Goal: Task Accomplishment & Management: Manage account settings

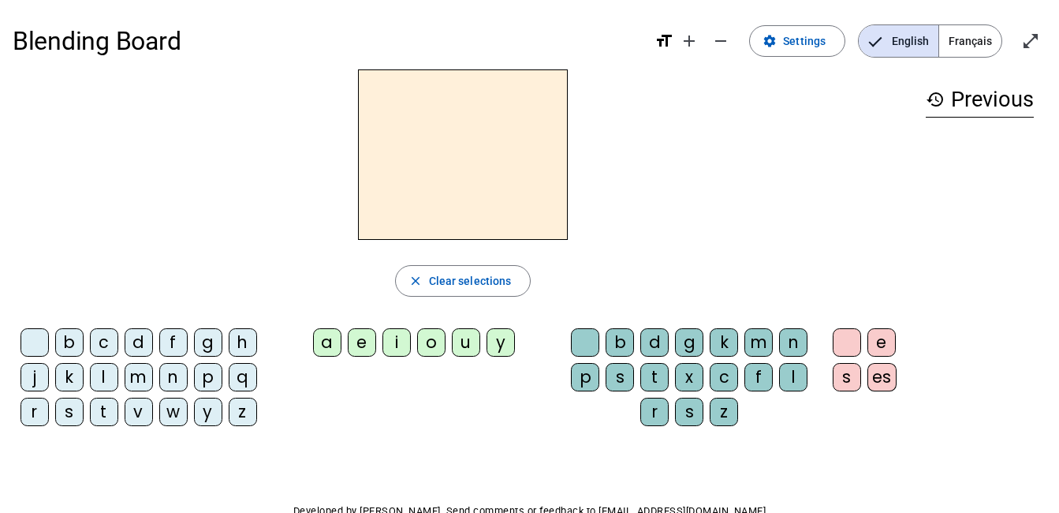
click at [968, 40] on span "Français" at bounding box center [970, 41] width 62 height 32
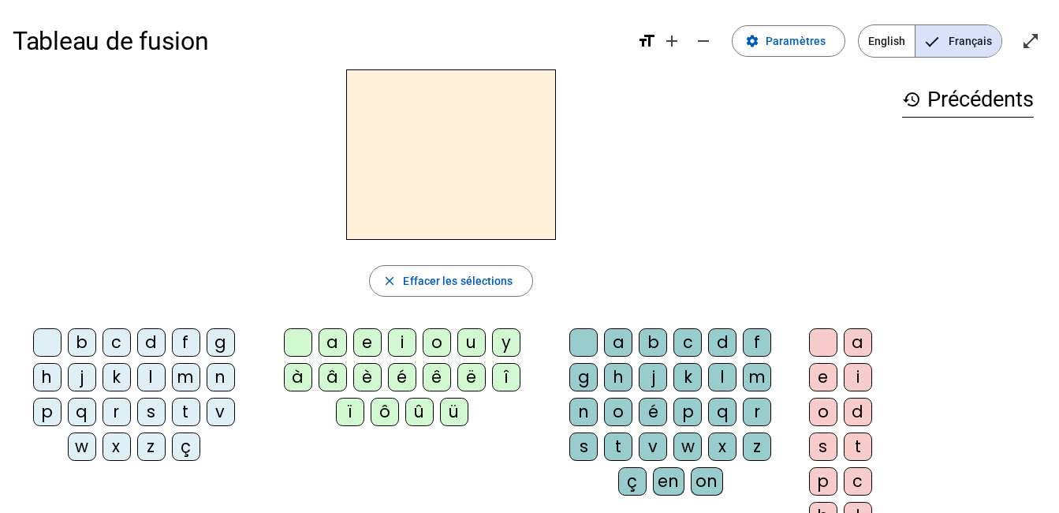
click at [332, 342] on div "a" at bounding box center [333, 342] width 28 height 28
click at [620, 343] on div "a" at bounding box center [618, 342] width 28 height 28
click at [723, 378] on div "l" at bounding box center [722, 377] width 28 height 28
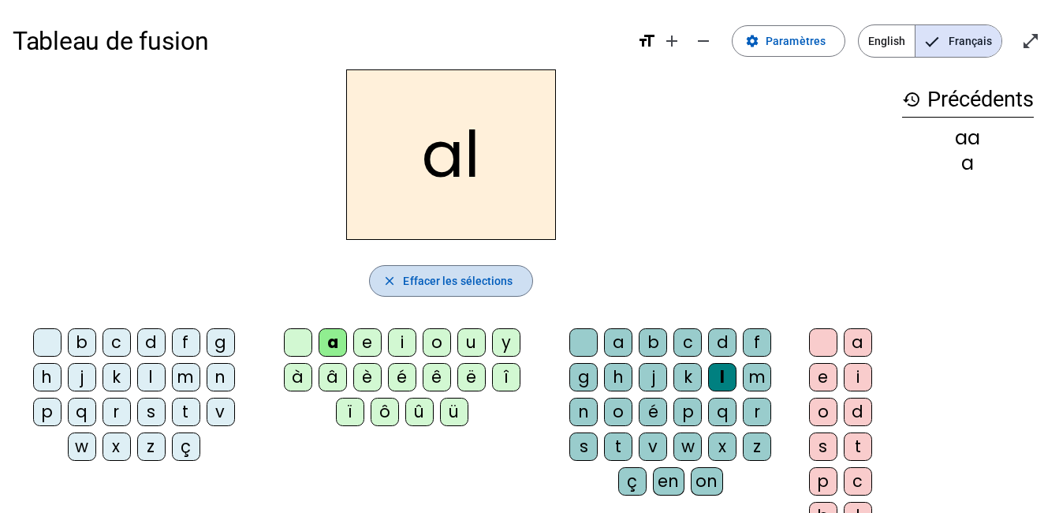
click at [442, 277] on span "Effacer les sélections" at bounding box center [458, 280] width 110 height 19
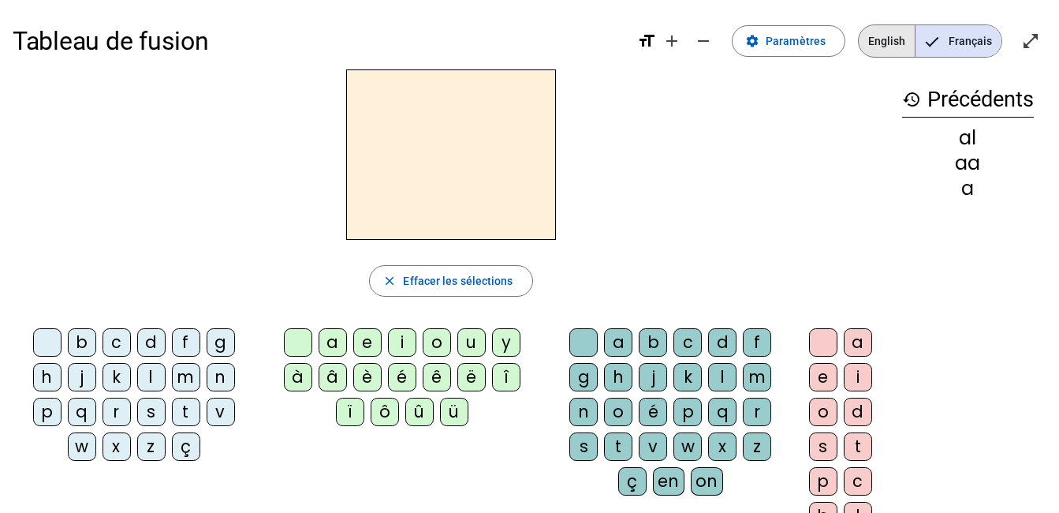
click at [897, 39] on span "English" at bounding box center [887, 41] width 56 height 32
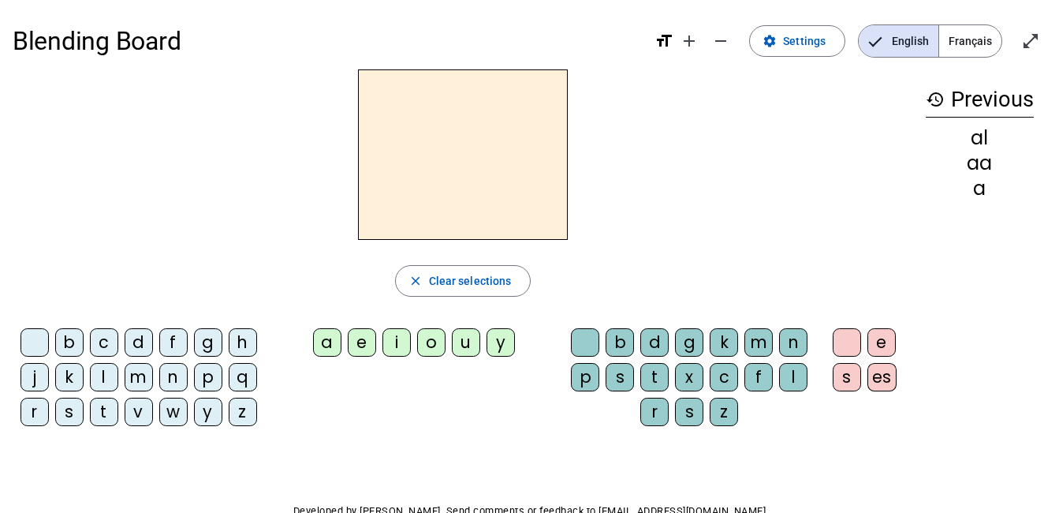
click at [981, 40] on span "Français" at bounding box center [970, 41] width 62 height 32
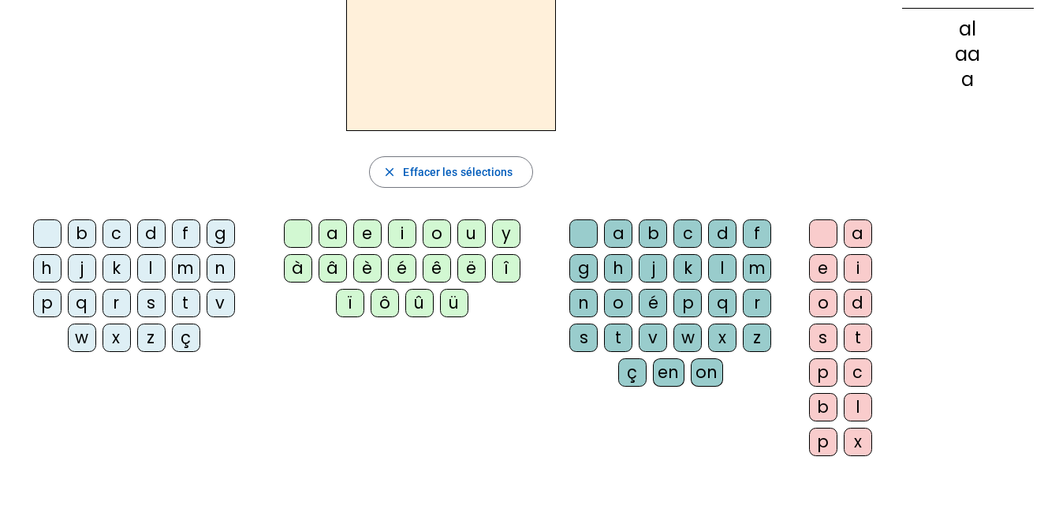
scroll to position [110, 0]
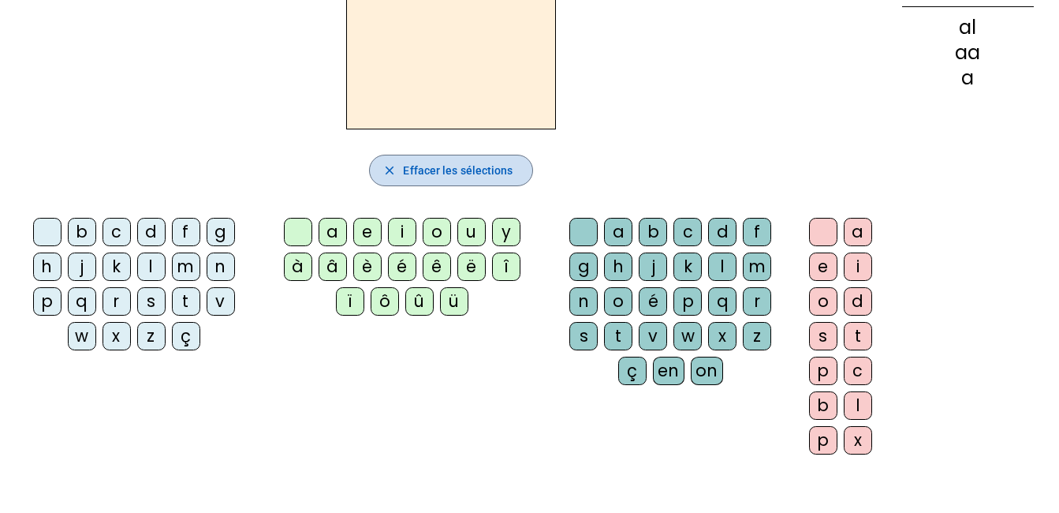
click at [470, 173] on span "Effacer les sélections" at bounding box center [458, 170] width 110 height 19
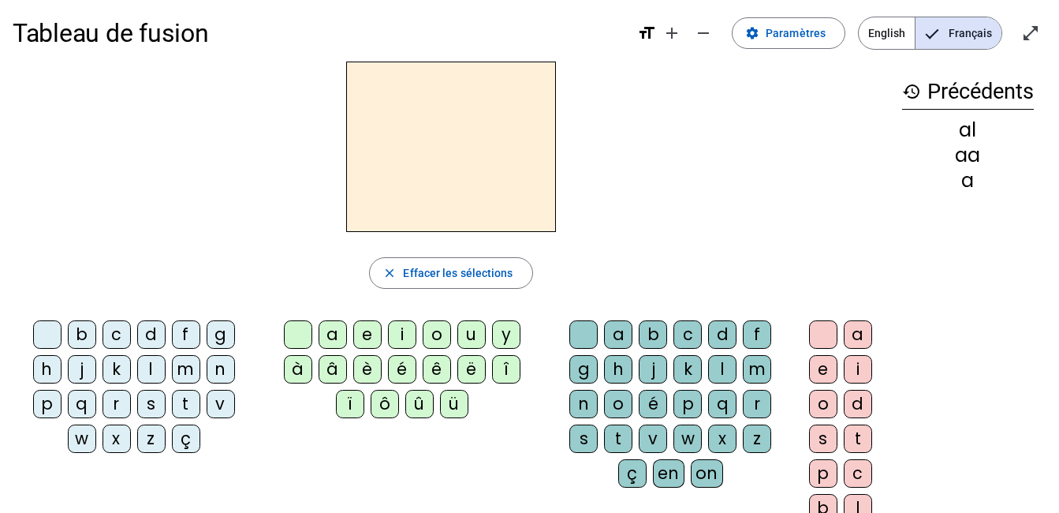
scroll to position [0, 0]
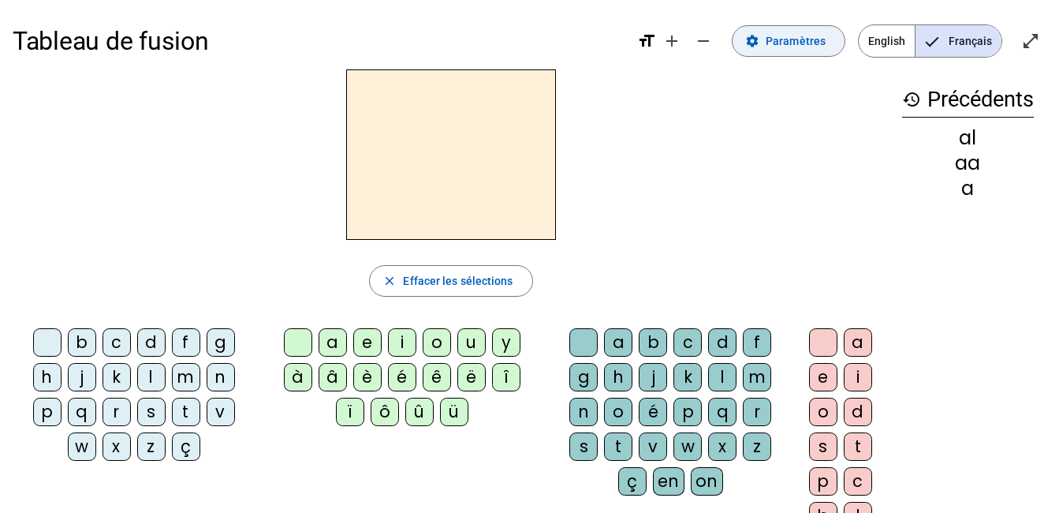
click at [796, 46] on span "Paramètres" at bounding box center [796, 41] width 60 height 19
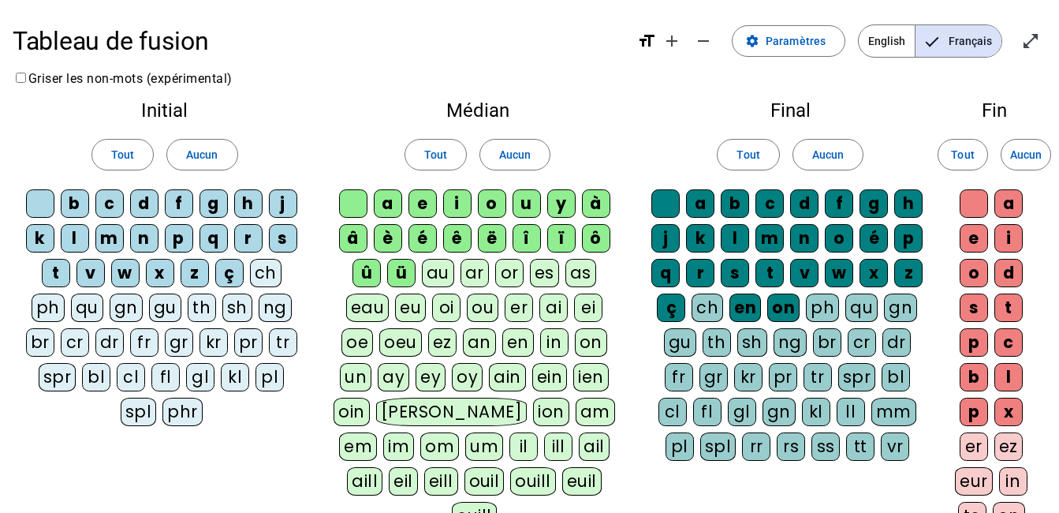
click at [75, 237] on div "l" at bounding box center [75, 238] width 28 height 28
click at [56, 270] on div "t" at bounding box center [56, 273] width 28 height 28
click at [147, 192] on div "d" at bounding box center [144, 203] width 28 height 28
click at [106, 240] on div "m" at bounding box center [109, 238] width 28 height 28
click at [282, 204] on div "j" at bounding box center [283, 203] width 28 height 28
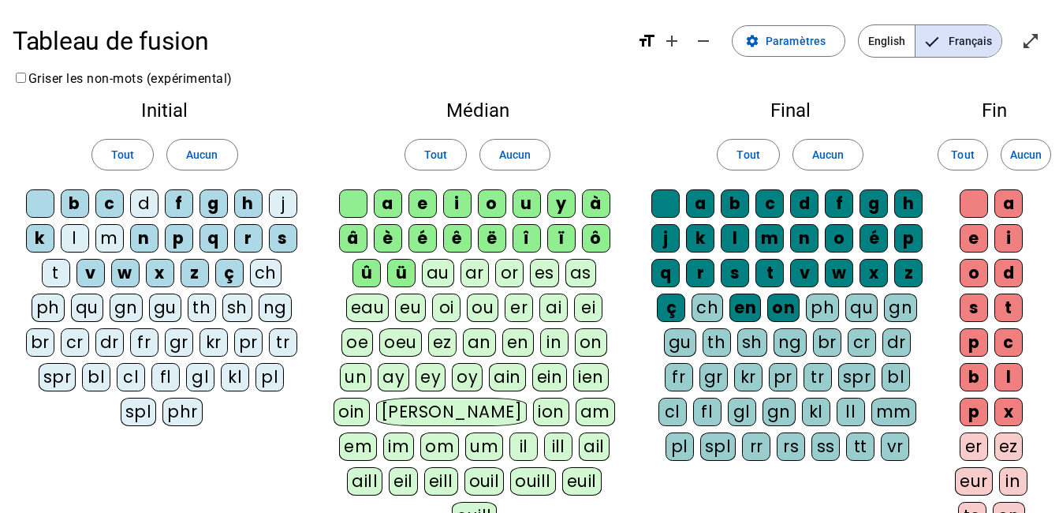
click at [390, 203] on div "a" at bounding box center [388, 203] width 28 height 28
click at [425, 204] on div "e" at bounding box center [422, 203] width 28 height 28
click at [458, 200] on div "i" at bounding box center [457, 203] width 28 height 28
click at [494, 207] on div "o" at bounding box center [492, 203] width 28 height 28
click at [524, 204] on div "u" at bounding box center [527, 203] width 28 height 28
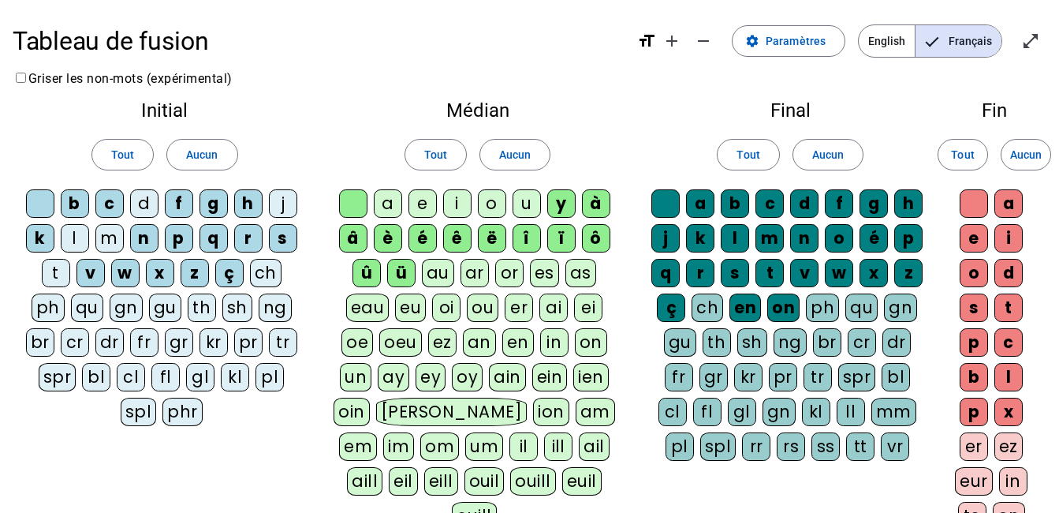
click at [707, 203] on div "a" at bounding box center [700, 203] width 28 height 28
click at [844, 234] on div "o" at bounding box center [839, 238] width 28 height 28
click at [1012, 202] on div "a" at bounding box center [1008, 203] width 28 height 28
click at [978, 231] on div "e" at bounding box center [974, 238] width 28 height 28
click at [1009, 236] on div "i" at bounding box center [1008, 238] width 28 height 28
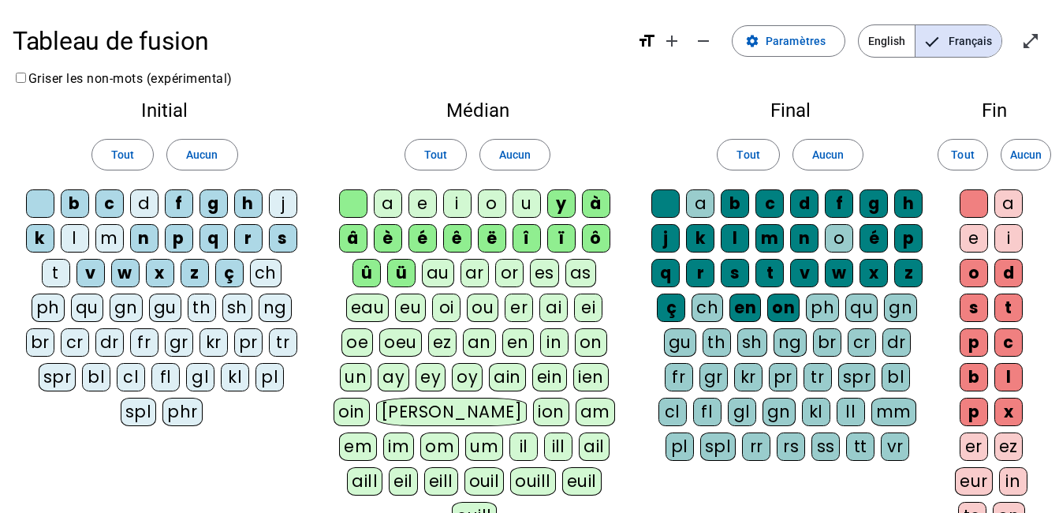
click at [975, 274] on div "o" at bounding box center [974, 273] width 28 height 28
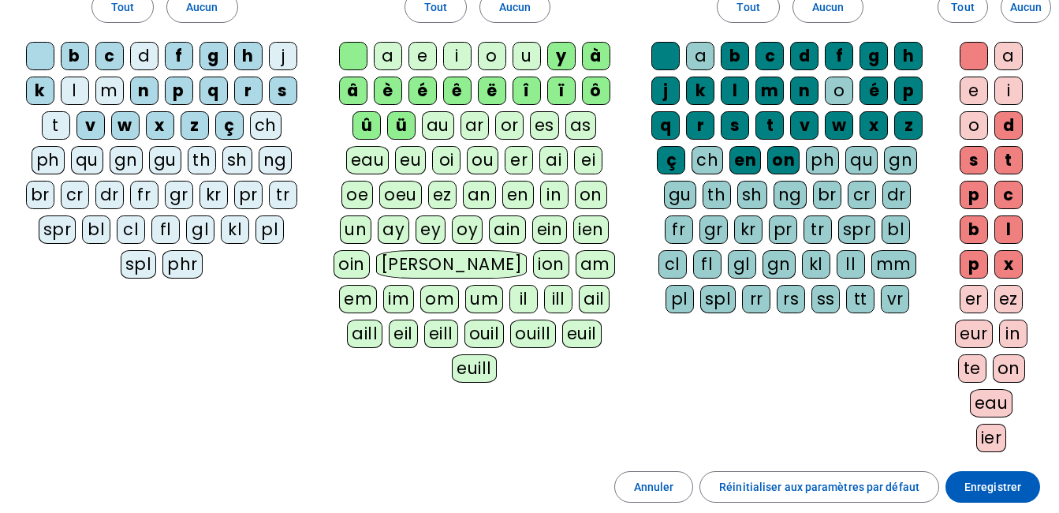
scroll to position [146, 0]
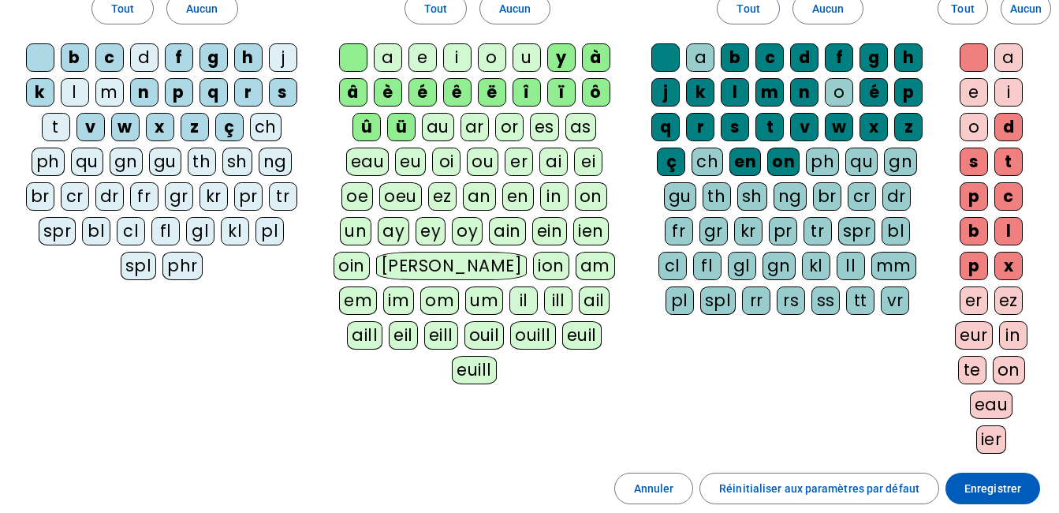
click at [1011, 162] on div "t" at bounding box center [1008, 161] width 28 height 28
click at [1016, 124] on div "d" at bounding box center [1008, 127] width 28 height 28
click at [1010, 231] on div "l" at bounding box center [1008, 231] width 28 height 28
click at [994, 478] on span at bounding box center [992, 488] width 95 height 38
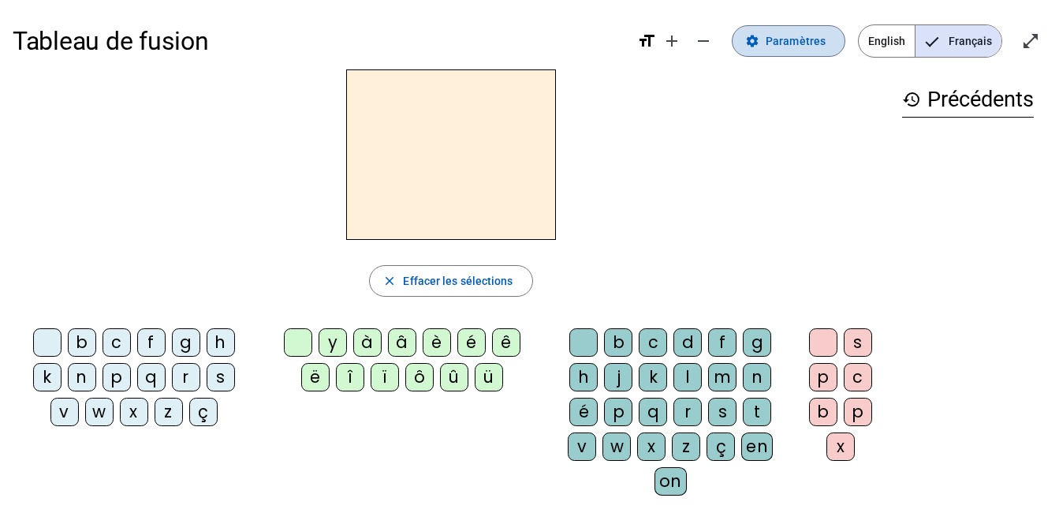
click at [790, 34] on span "Paramètres" at bounding box center [796, 41] width 60 height 19
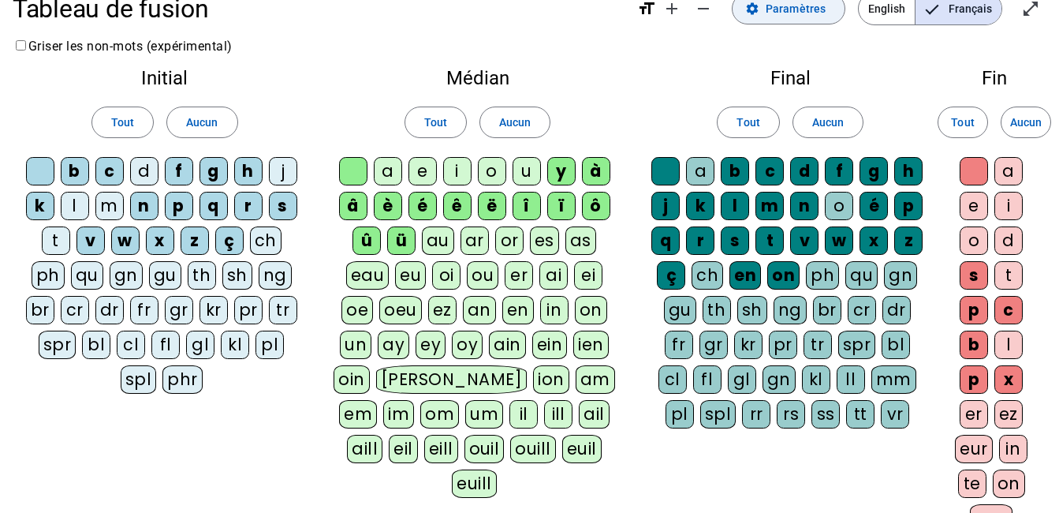
scroll to position [33, 0]
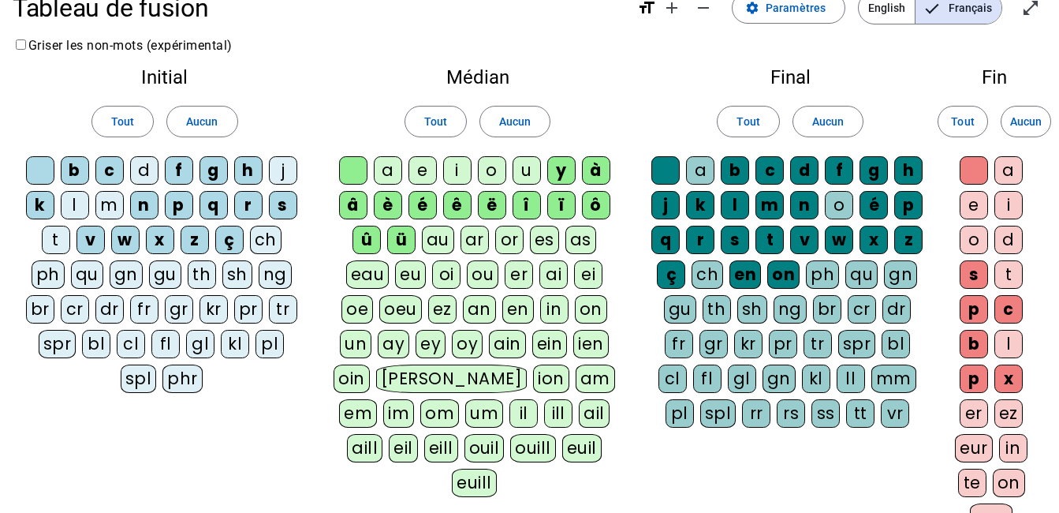
click at [886, 15] on span "English" at bounding box center [887, 8] width 56 height 32
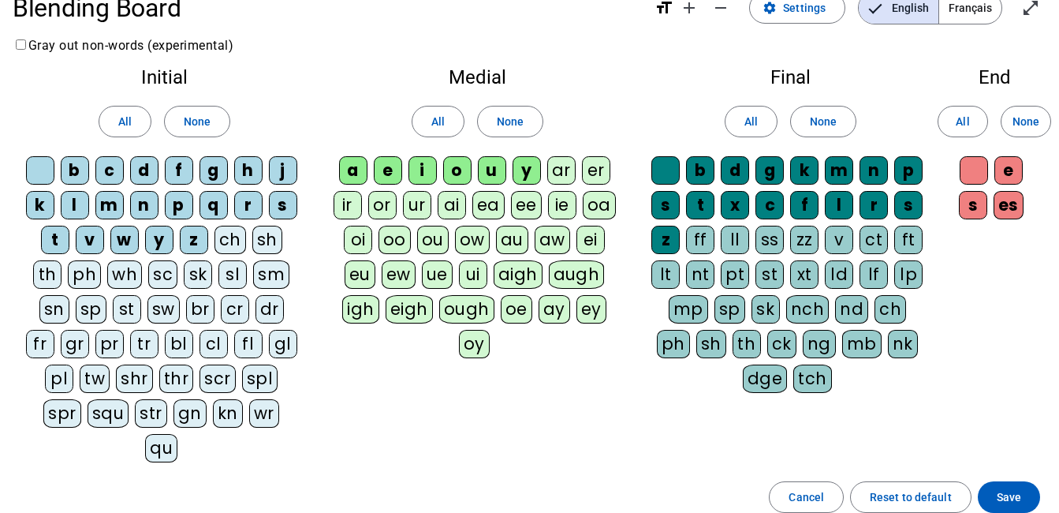
click at [105, 199] on div "m" at bounding box center [109, 205] width 28 height 28
click at [108, 199] on div "m" at bounding box center [109, 205] width 28 height 28
click at [213, 113] on span at bounding box center [197, 122] width 65 height 38
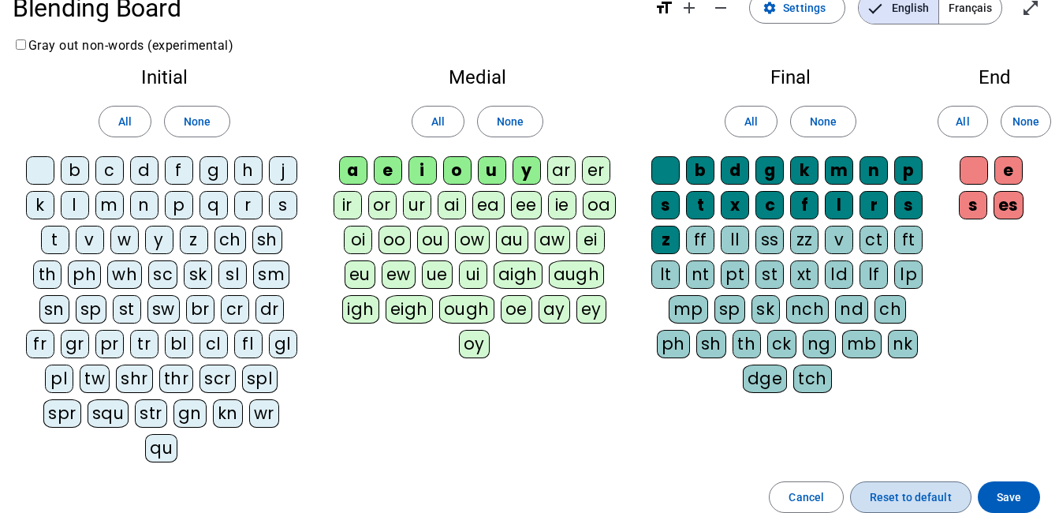
click at [912, 478] on span "button" at bounding box center [911, 497] width 120 height 38
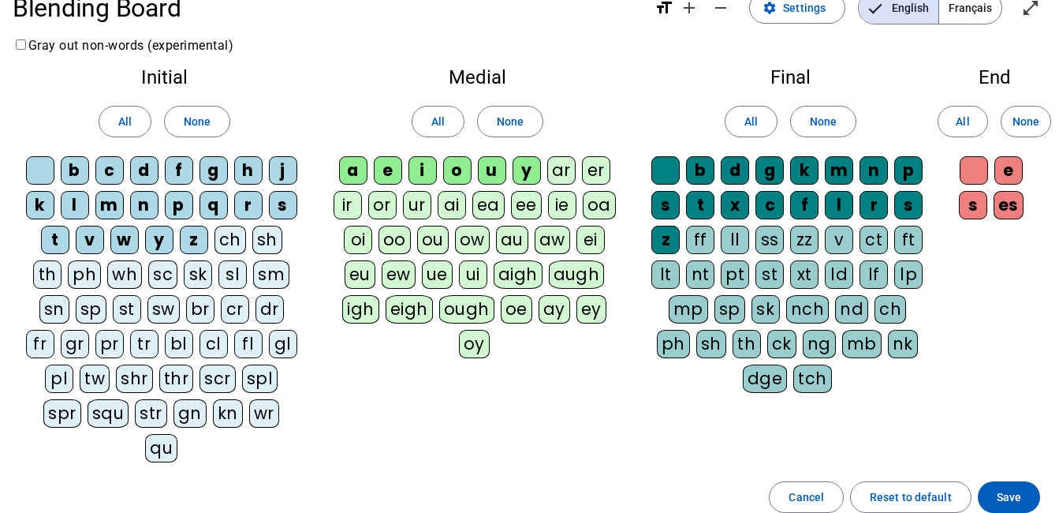
click at [974, 6] on span "Français" at bounding box center [970, 8] width 62 height 32
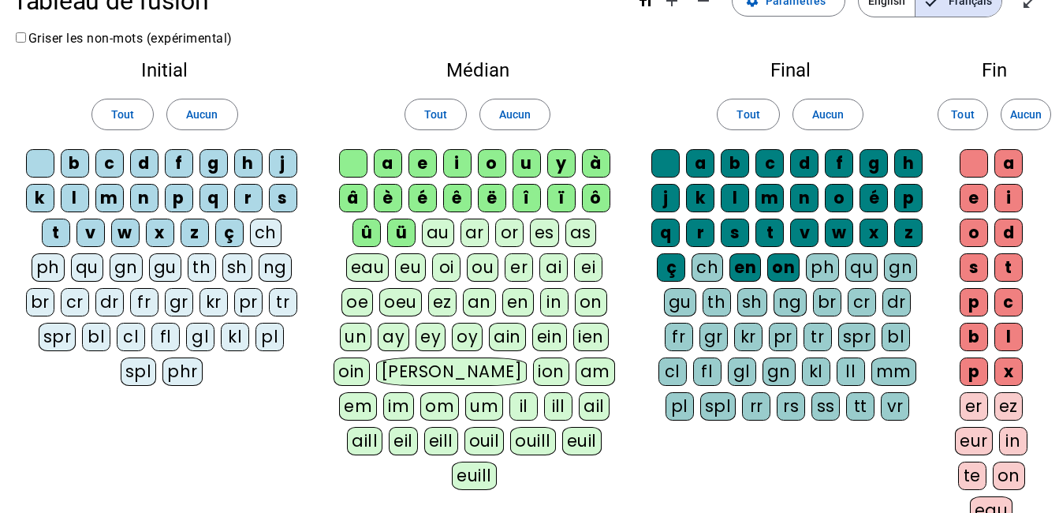
scroll to position [35, 0]
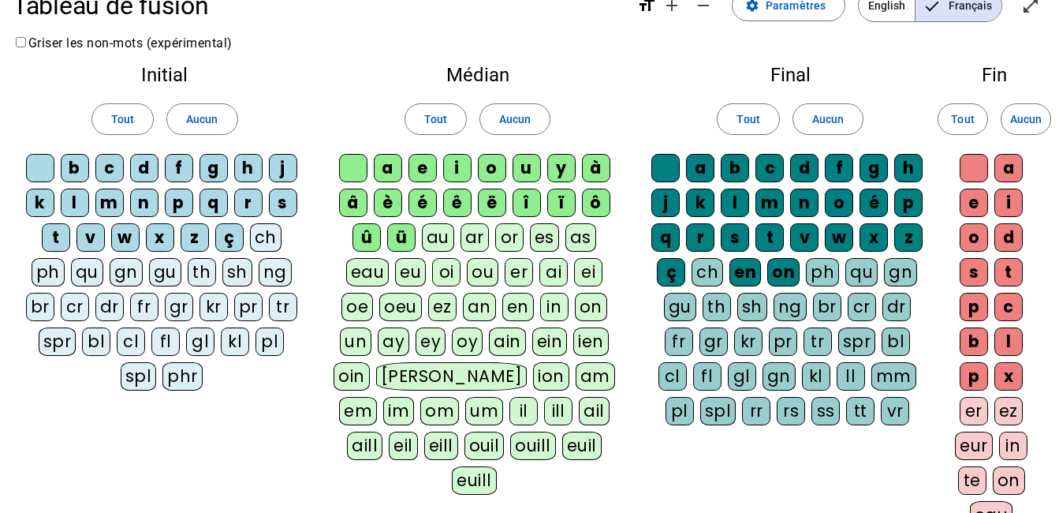
click at [562, 163] on div "y" at bounding box center [561, 168] width 28 height 28
drag, startPoint x: 562, startPoint y: 163, endPoint x: 596, endPoint y: 165, distance: 33.9
click at [596, 165] on div "à" at bounding box center [596, 168] width 28 height 28
click at [354, 199] on div "â" at bounding box center [353, 202] width 28 height 28
click at [384, 203] on div "è" at bounding box center [388, 202] width 28 height 28
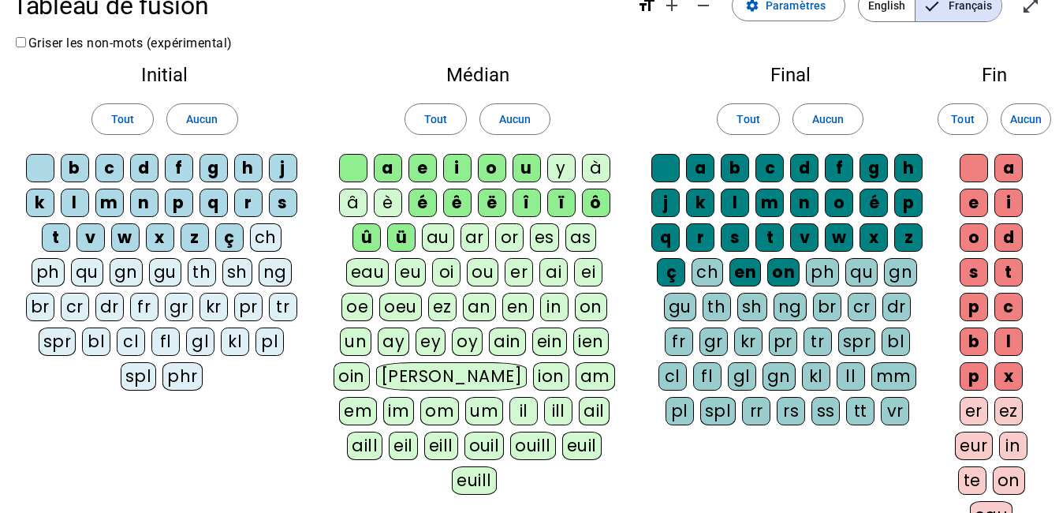
click at [422, 202] on div "é" at bounding box center [422, 202] width 28 height 28
click at [459, 199] on div "ê" at bounding box center [457, 202] width 28 height 28
click at [493, 202] on div "ë" at bounding box center [492, 202] width 28 height 28
click at [525, 199] on div "î" at bounding box center [527, 202] width 28 height 28
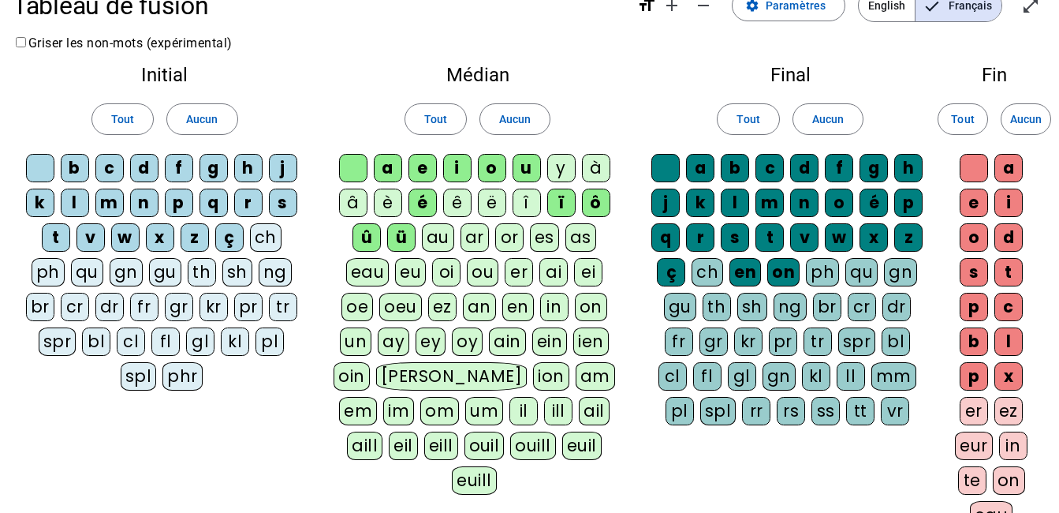
click at [560, 199] on div "ï" at bounding box center [561, 202] width 28 height 28
click at [602, 199] on div "ô" at bounding box center [596, 202] width 28 height 28
click at [372, 235] on div "û" at bounding box center [366, 237] width 28 height 28
click at [401, 233] on div "ü" at bounding box center [401, 237] width 28 height 28
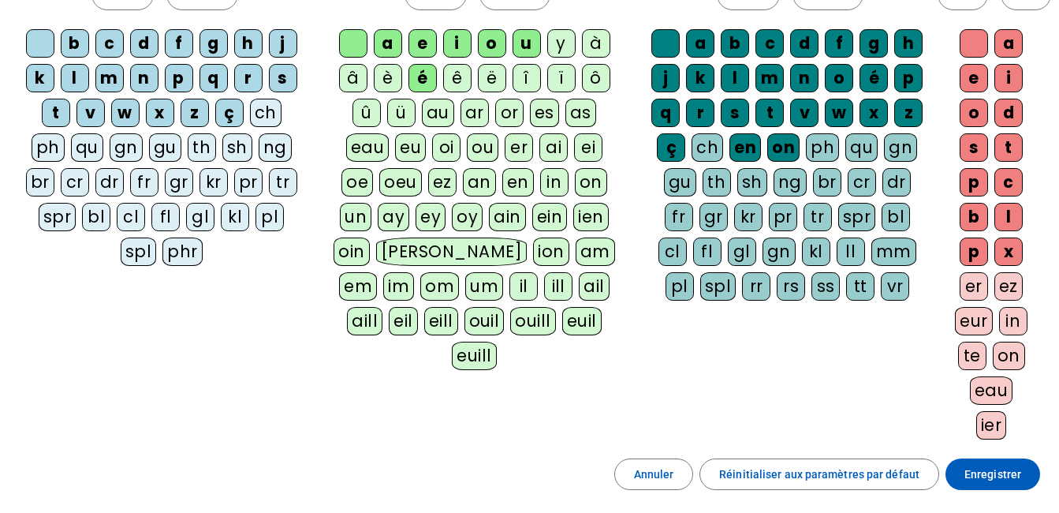
scroll to position [162, 0]
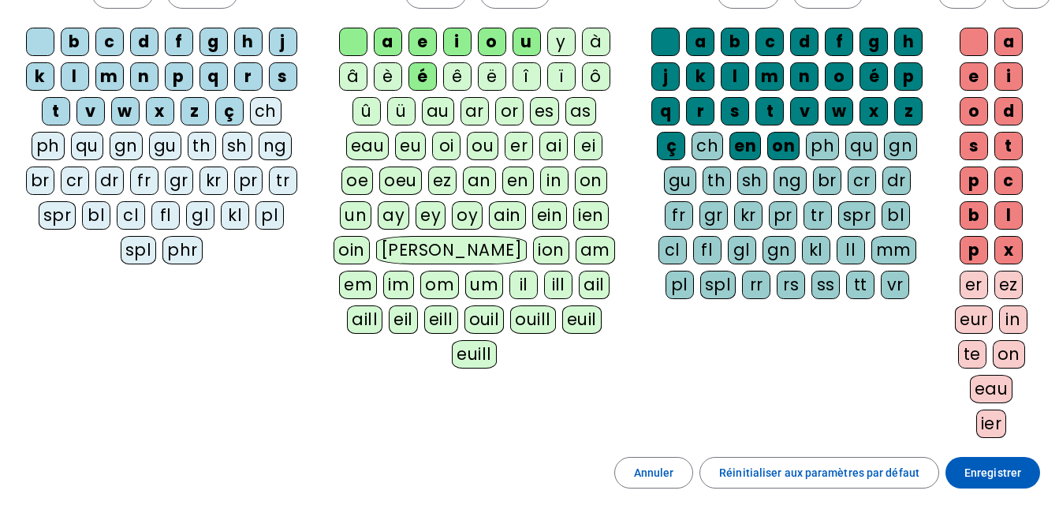
click at [273, 98] on div "ch" at bounding box center [266, 111] width 32 height 28
click at [714, 144] on div "ch" at bounding box center [708, 146] width 32 height 28
click at [482, 144] on div "ou" at bounding box center [483, 146] width 32 height 28
click at [995, 466] on span "Enregistrer" at bounding box center [992, 472] width 57 height 19
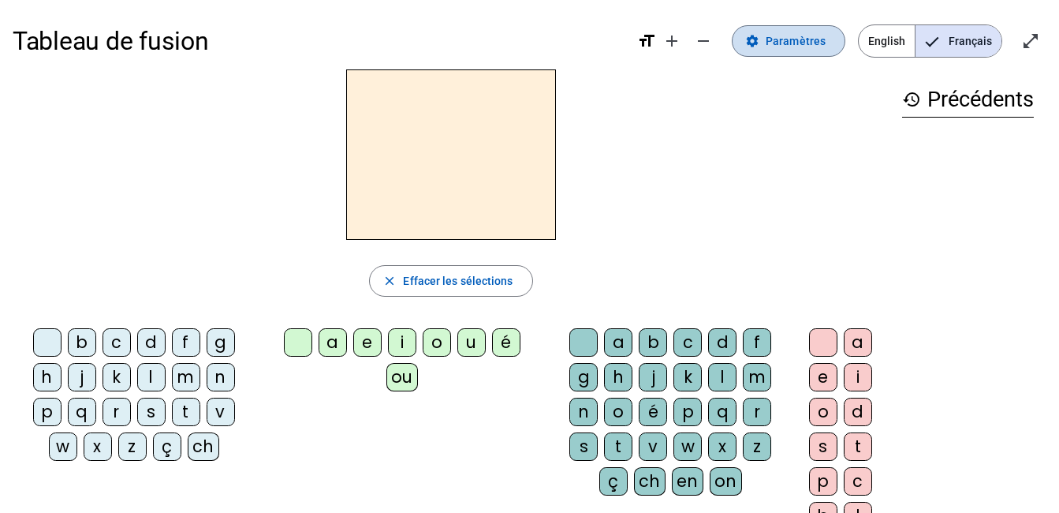
click at [806, 35] on span "Paramètres" at bounding box center [796, 41] width 60 height 19
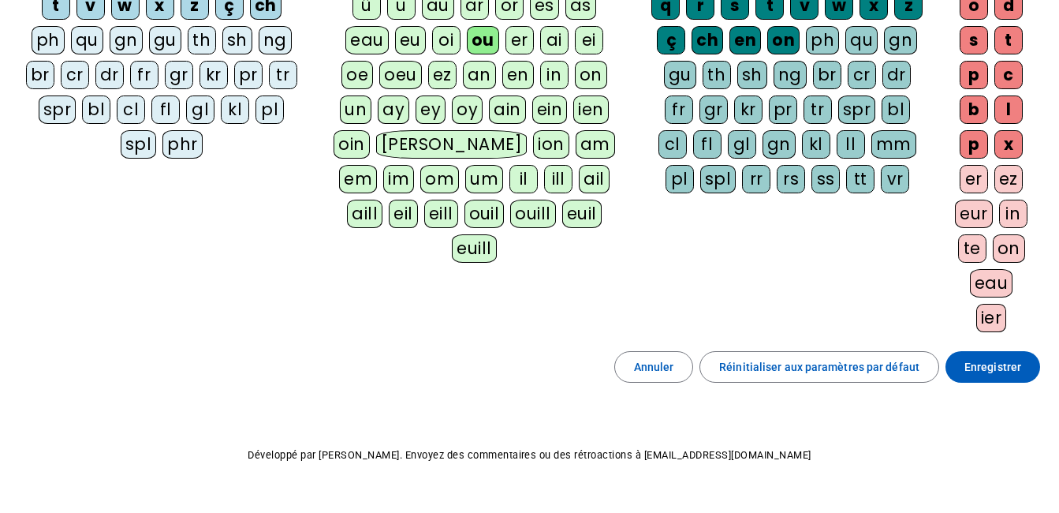
scroll to position [292, 0]
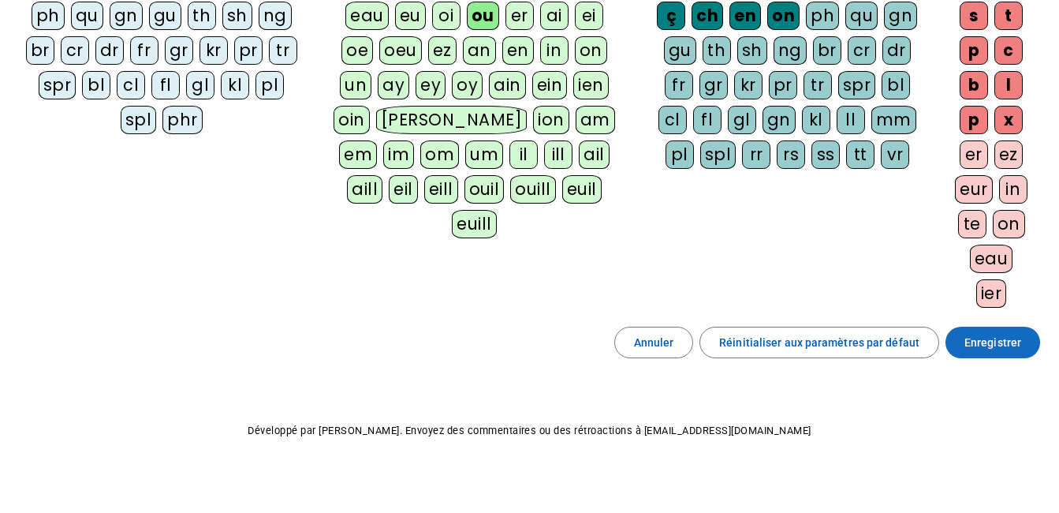
click at [1003, 334] on span "Enregistrer" at bounding box center [992, 342] width 57 height 19
